Goal: Navigation & Orientation: Find specific page/section

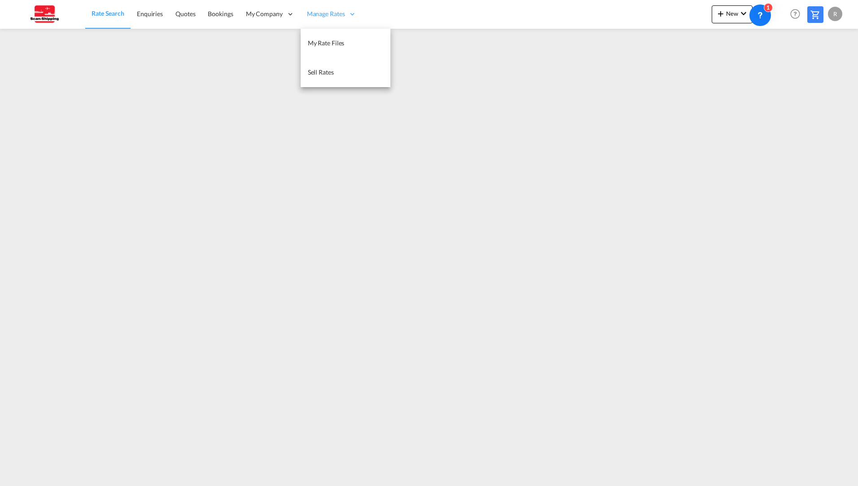
click at [327, 9] on div "Manage Rates" at bounding box center [332, 14] width 62 height 29
click at [323, 38] on link "My Rate Files" at bounding box center [346, 43] width 90 height 29
